Goal: Navigation & Orientation: Find specific page/section

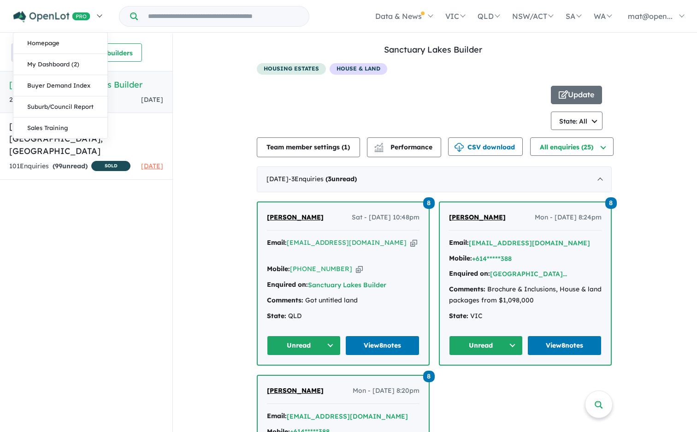
click at [94, 14] on link at bounding box center [57, 16] width 101 height 32
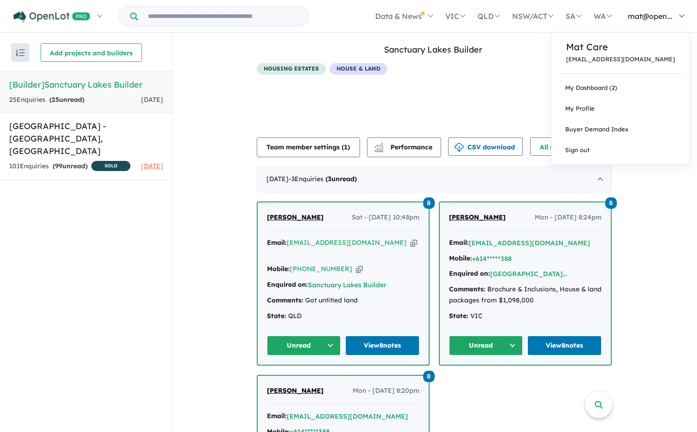
click at [663, 10] on link "mat@open..." at bounding box center [654, 16] width 72 height 32
click at [652, 93] on link "My Dashboard (2)" at bounding box center [620, 87] width 138 height 21
click at [638, 94] on link "My Dashboard (2)" at bounding box center [620, 87] width 138 height 21
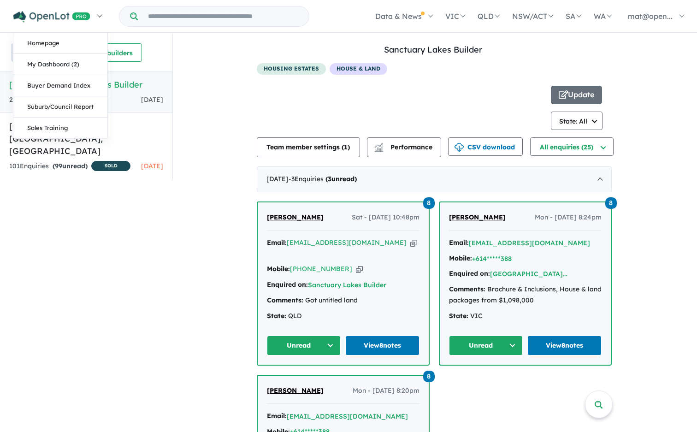
click at [101, 12] on link at bounding box center [57, 16] width 101 height 32
click at [85, 14] on img at bounding box center [51, 17] width 77 height 12
click at [63, 69] on link "My Dashboard (2)" at bounding box center [60, 64] width 94 height 21
